Goal: Entertainment & Leisure: Consume media (video, audio)

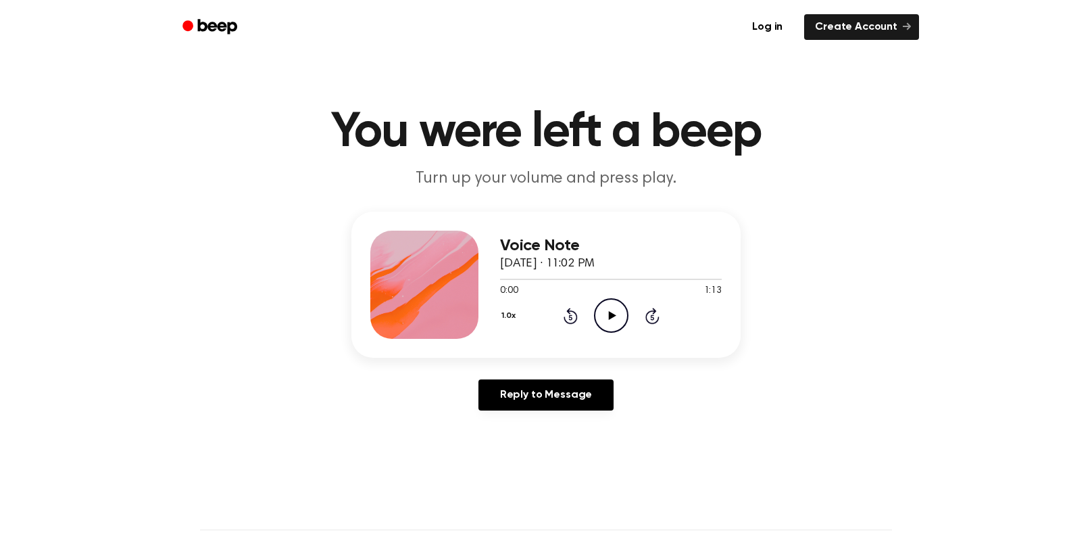
click at [812, 315] on div "Voice Note [DATE] · 11:02 PM 0:00 1:13 Your browser does not support the [objec…" at bounding box center [546, 317] width 1060 height 210
click at [884, 138] on h1 "You were left a beep" at bounding box center [546, 132] width 692 height 49
click at [600, 309] on icon "Play Audio" at bounding box center [611, 315] width 34 height 34
click at [608, 319] on icon at bounding box center [611, 315] width 6 height 9
click at [611, 308] on icon "Play Audio" at bounding box center [611, 315] width 34 height 34
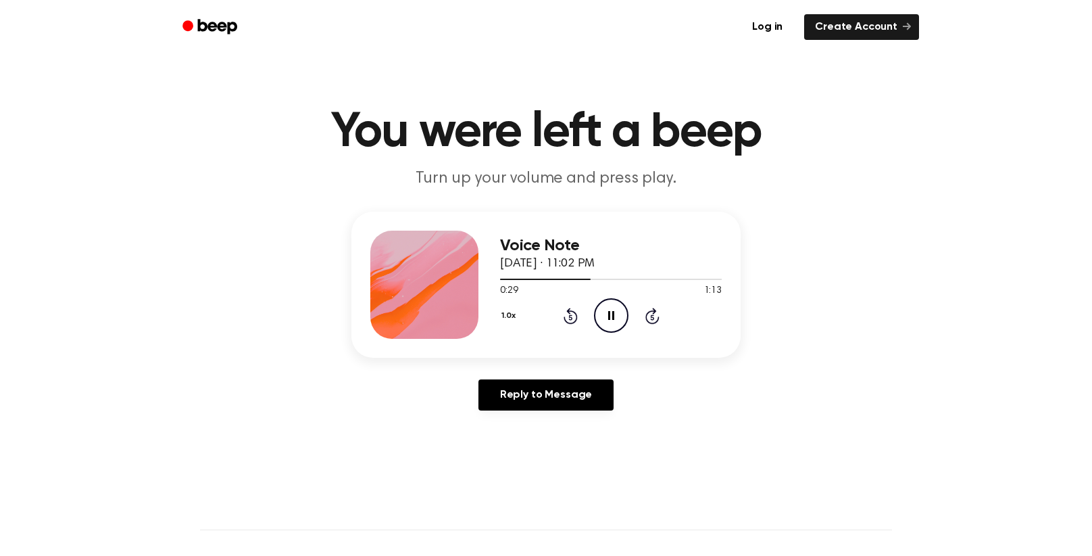
click at [597, 317] on icon "Pause Audio" at bounding box center [611, 315] width 34 height 34
click at [612, 317] on icon "Play Audio" at bounding box center [611, 315] width 34 height 34
drag, startPoint x: 591, startPoint y: 279, endPoint x: 412, endPoint y: 292, distance: 179.6
click at [412, 292] on div "Voice Note [DATE] · 11:02 PM 0:31 1:13 Your browser does not support the [objec…" at bounding box center [545, 285] width 389 height 146
click at [593, 265] on span "[DATE] · 11:02 PM" at bounding box center [547, 263] width 95 height 12
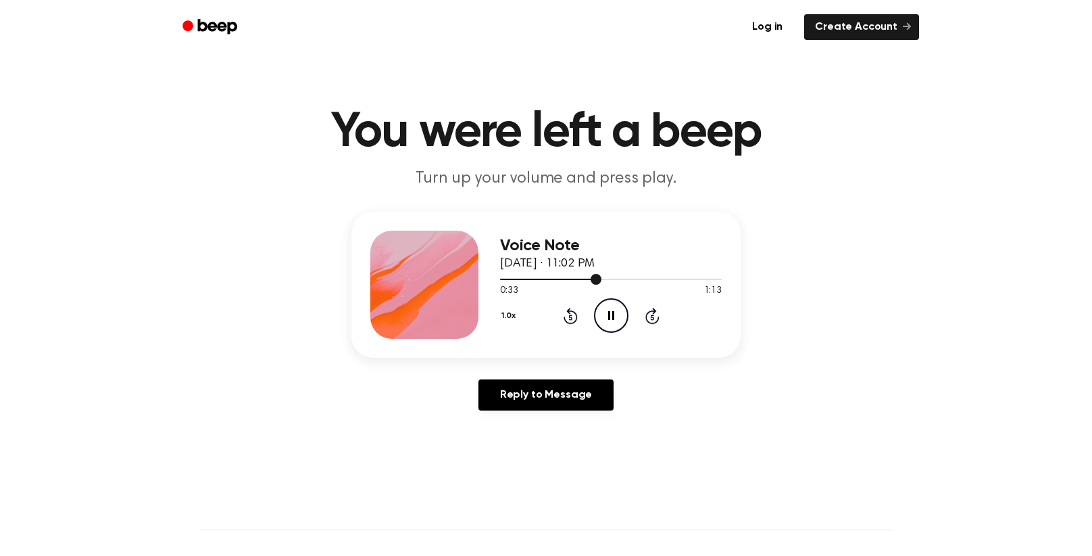
drag, startPoint x: 595, startPoint y: 276, endPoint x: 574, endPoint y: 276, distance: 20.3
click at [574, 276] on div at bounding box center [611, 278] width 222 height 11
click at [554, 275] on div at bounding box center [611, 278] width 222 height 11
click at [539, 275] on div at bounding box center [611, 278] width 222 height 11
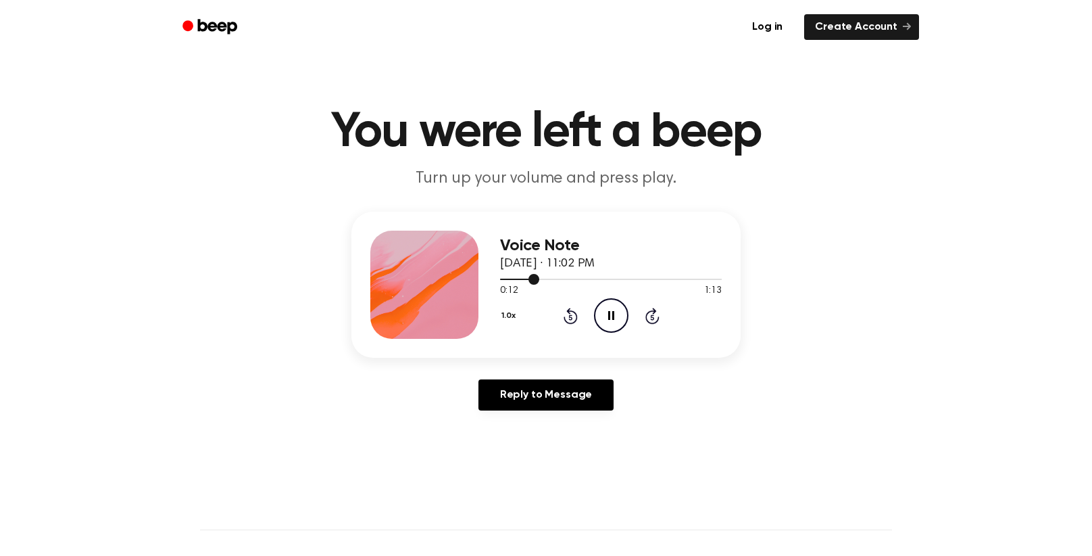
click at [515, 276] on div at bounding box center [611, 278] width 222 height 11
click at [514, 278] on span at bounding box center [509, 279] width 11 height 11
click at [500, 278] on div at bounding box center [507, 278] width 14 height 1
click at [620, 316] on icon "Play Audio" at bounding box center [611, 315] width 34 height 34
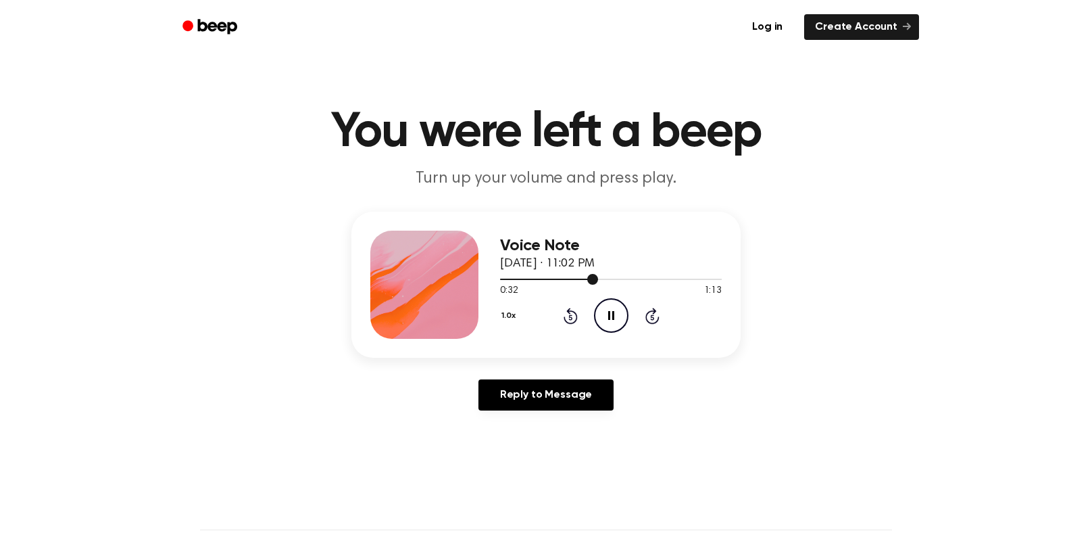
click at [582, 281] on div at bounding box center [611, 278] width 222 height 11
click at [539, 280] on div at bounding box center [611, 278] width 222 height 11
click at [617, 281] on div at bounding box center [611, 278] width 222 height 11
click at [595, 277] on div at bounding box center [611, 278] width 222 height 11
click at [561, 285] on div "0:31 1:13" at bounding box center [611, 291] width 222 height 14
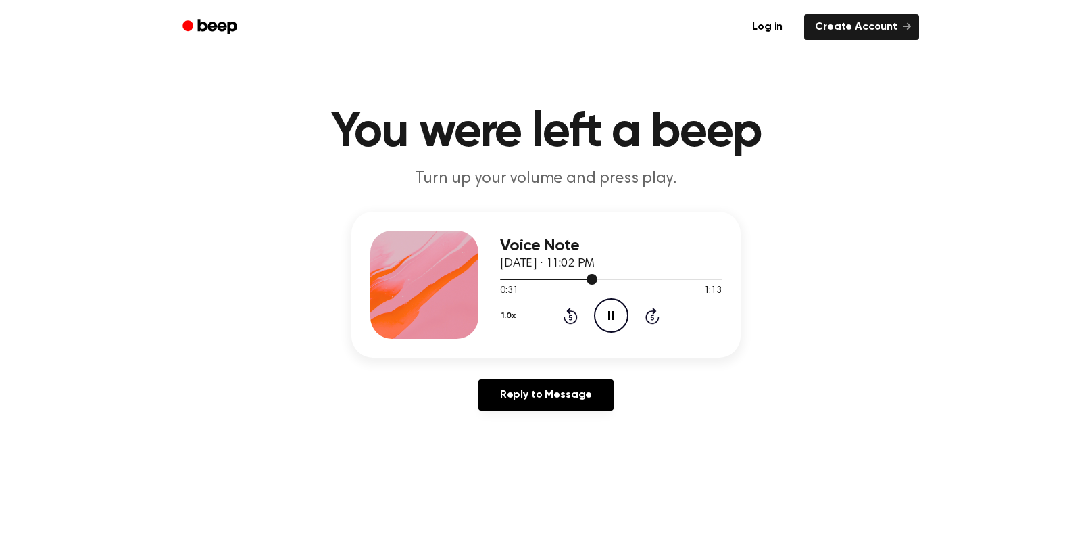
click at [556, 274] on div at bounding box center [611, 278] width 222 height 11
click at [553, 279] on div at bounding box center [611, 278] width 222 height 11
click at [541, 274] on div at bounding box center [611, 278] width 222 height 11
click at [608, 312] on icon at bounding box center [611, 315] width 6 height 9
click at [608, 309] on icon "Play Audio" at bounding box center [611, 315] width 34 height 34
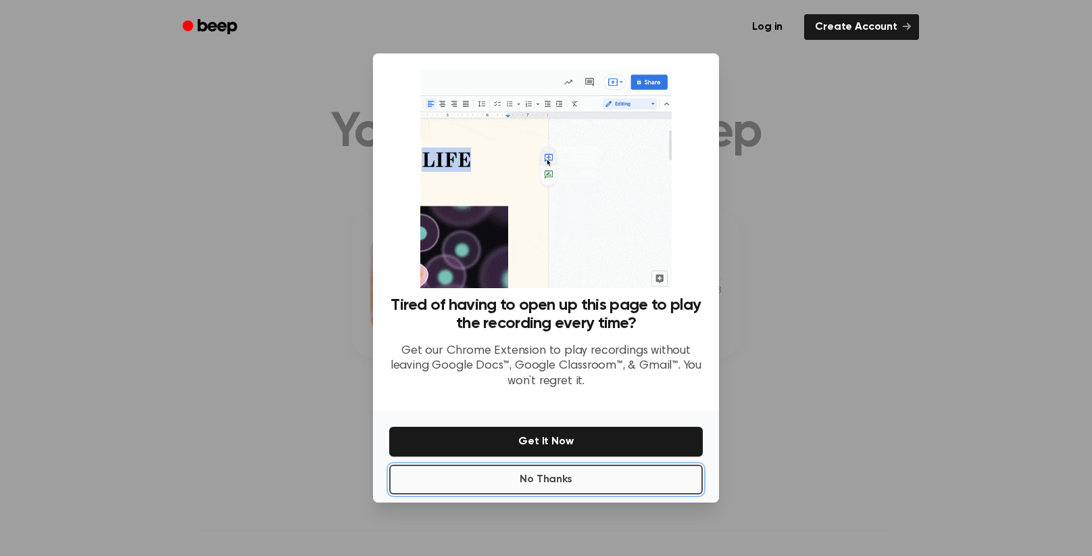
click at [567, 481] on button "No Thanks" at bounding box center [546, 479] width 314 height 30
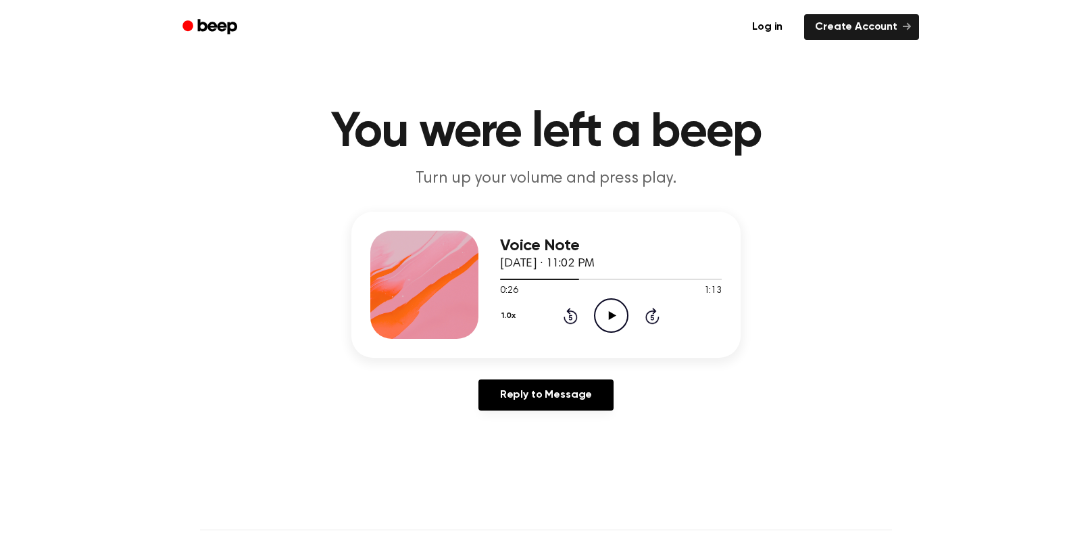
click at [608, 316] on icon "Play Audio" at bounding box center [611, 315] width 34 height 34
click at [596, 311] on icon "Pause Audio" at bounding box center [611, 315] width 34 height 34
click at [601, 308] on icon "Play Audio" at bounding box center [611, 315] width 34 height 34
click at [597, 279] on div at bounding box center [577, 278] width 155 height 1
click at [601, 276] on div at bounding box center [611, 278] width 222 height 11
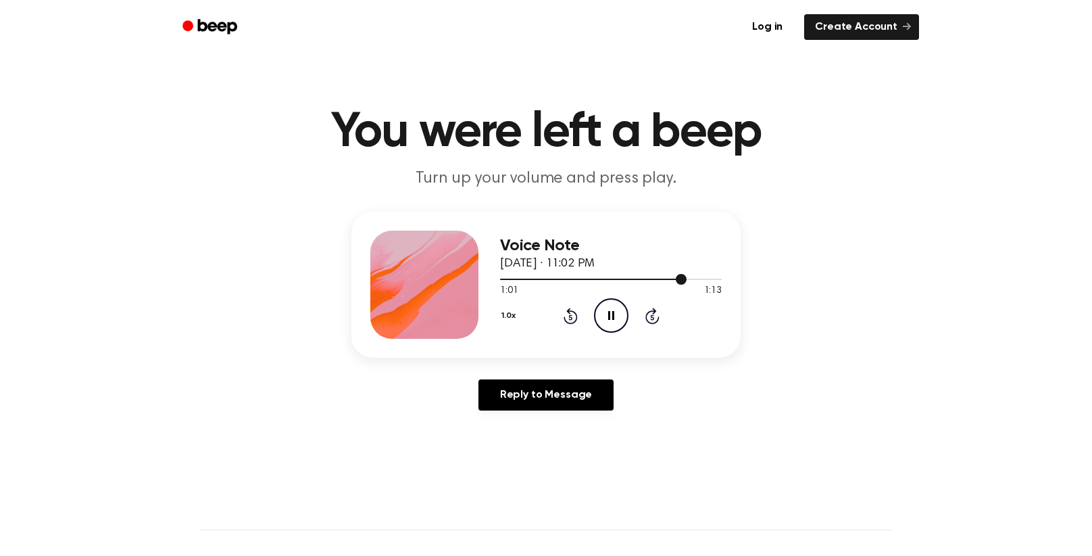
click at [641, 281] on div at bounding box center [611, 278] width 222 height 11
click at [651, 282] on div at bounding box center [611, 278] width 222 height 11
click at [623, 275] on div at bounding box center [611, 278] width 222 height 11
click at [595, 316] on circle at bounding box center [611, 315] width 33 height 33
click at [607, 322] on icon "Play Audio" at bounding box center [611, 315] width 34 height 34
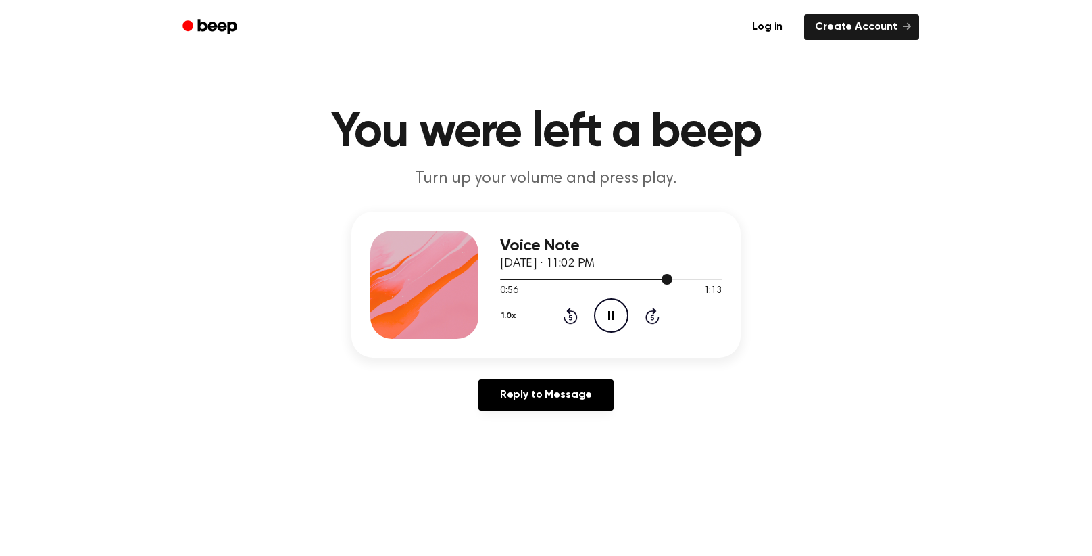
click at [633, 278] on div at bounding box center [586, 278] width 172 height 1
click at [612, 301] on icon "Pause Audio" at bounding box center [611, 315] width 34 height 34
click at [606, 330] on icon "Play Audio" at bounding box center [611, 315] width 34 height 34
click at [656, 276] on div at bounding box center [611, 278] width 222 height 11
click at [654, 281] on div at bounding box center [611, 278] width 222 height 11
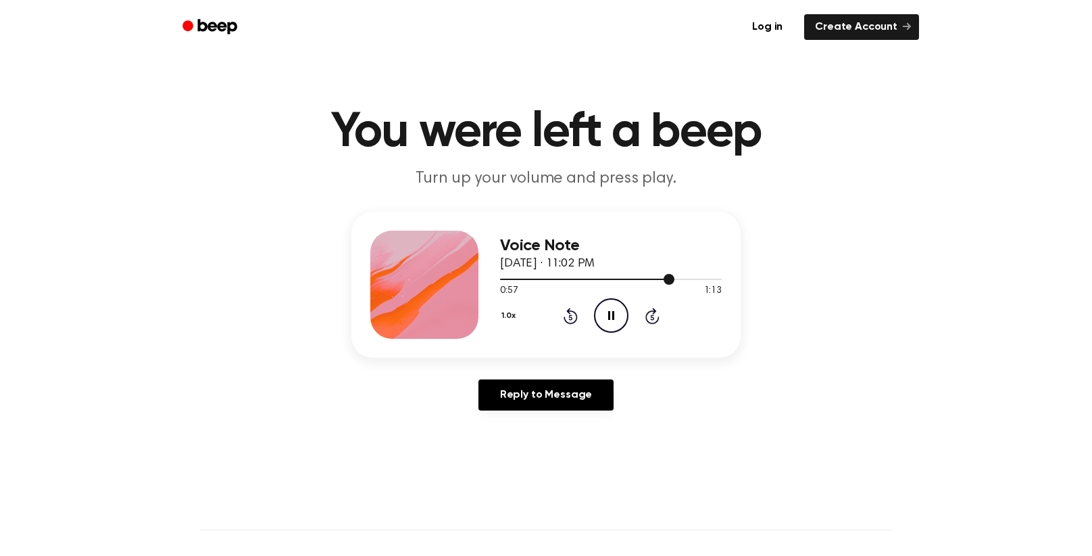
click at [601, 282] on div at bounding box center [611, 278] width 222 height 11
